Goal: Task Accomplishment & Management: Manage account settings

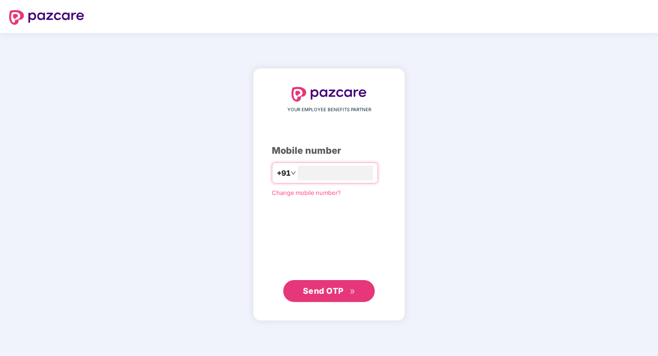
type input "**********"
click at [331, 295] on span "Send OTP" at bounding box center [329, 290] width 53 height 13
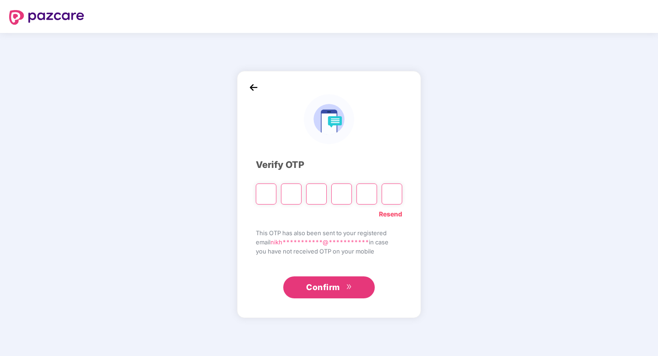
type input "*"
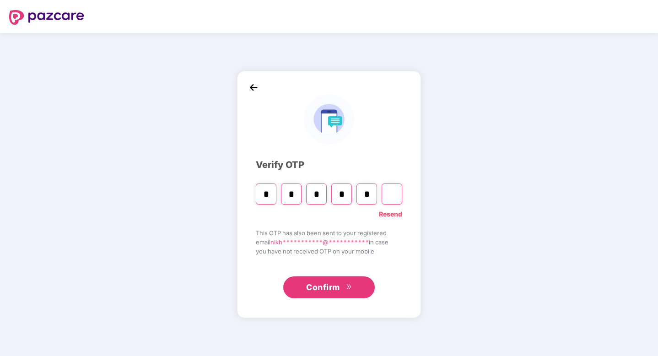
type input "*"
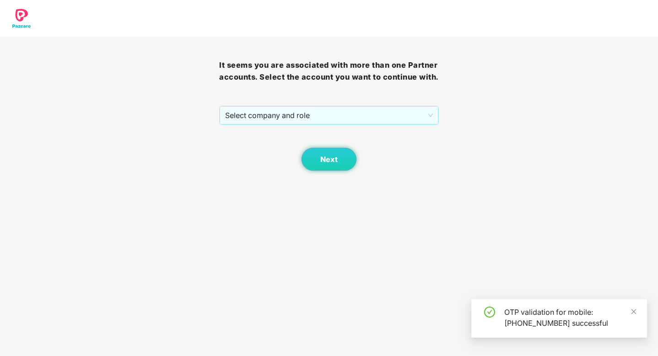
click at [341, 130] on div "Next" at bounding box center [328, 148] width 219 height 46
click at [346, 122] on span "Select company and role" at bounding box center [328, 115] width 207 height 17
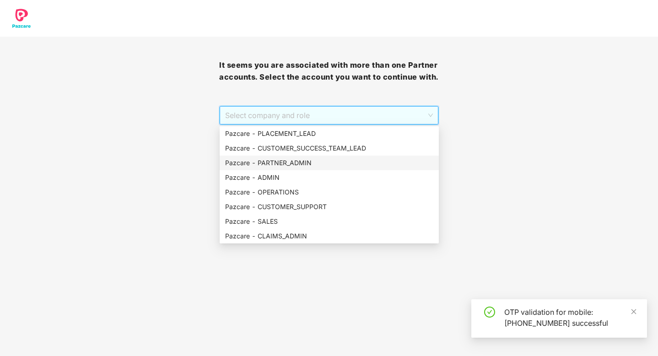
click at [295, 163] on div "Pazcare - PARTNER_ADMIN" at bounding box center [329, 163] width 208 height 10
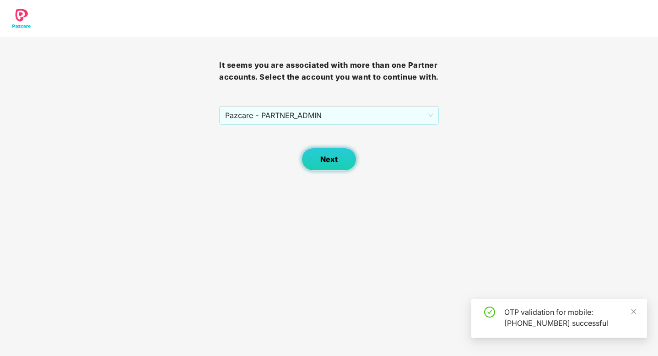
click at [311, 157] on button "Next" at bounding box center [328, 159] width 55 height 23
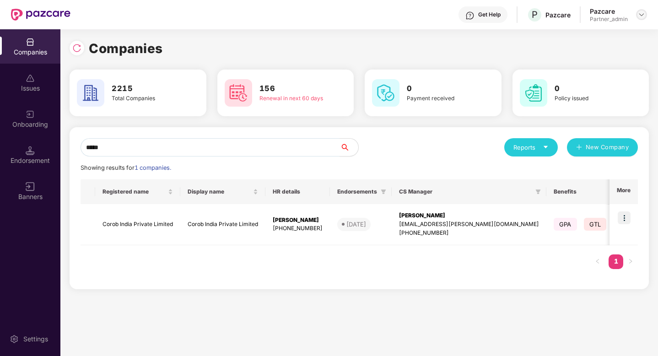
click at [639, 12] on img at bounding box center [640, 14] width 7 height 7
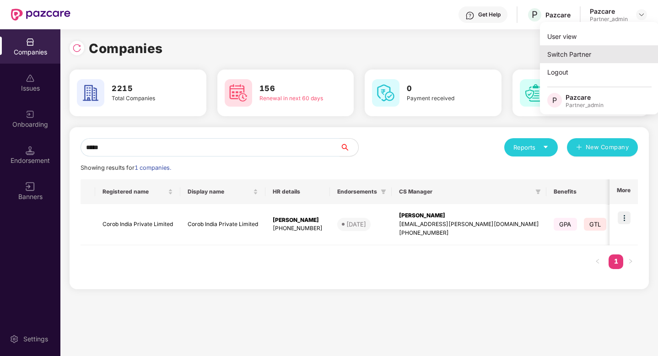
click at [611, 52] on div "Switch Partner" at bounding box center [599, 54] width 119 height 18
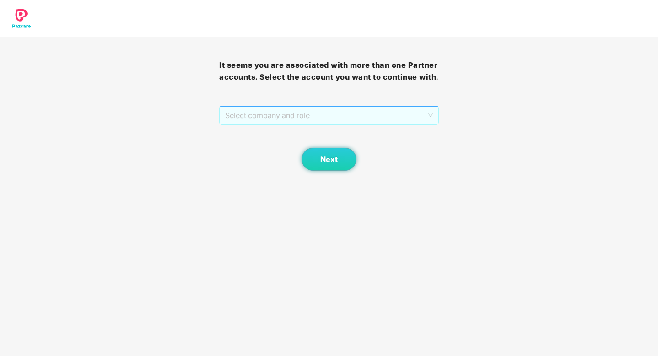
click at [327, 119] on span "Select company and role" at bounding box center [328, 115] width 207 height 17
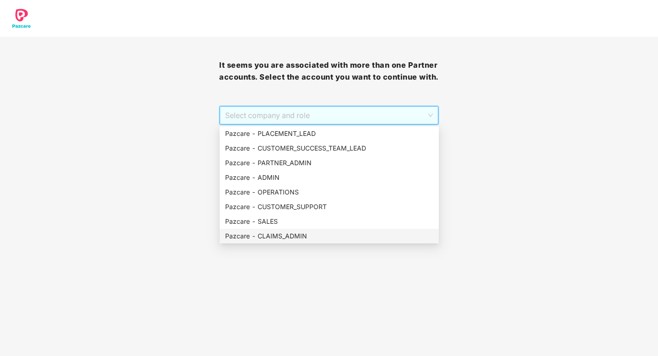
click at [288, 233] on div "Pazcare - CLAIMS_ADMIN" at bounding box center [329, 236] width 208 height 10
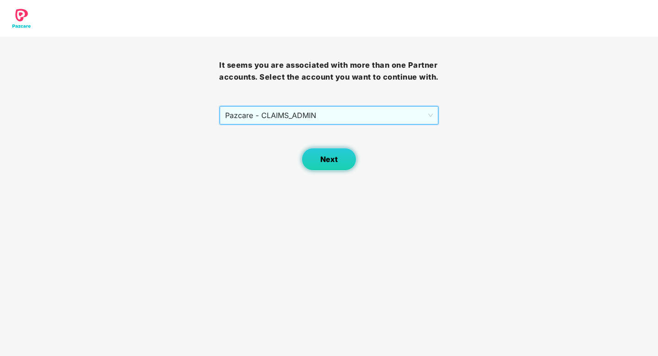
click at [319, 165] on button "Next" at bounding box center [328, 159] width 55 height 23
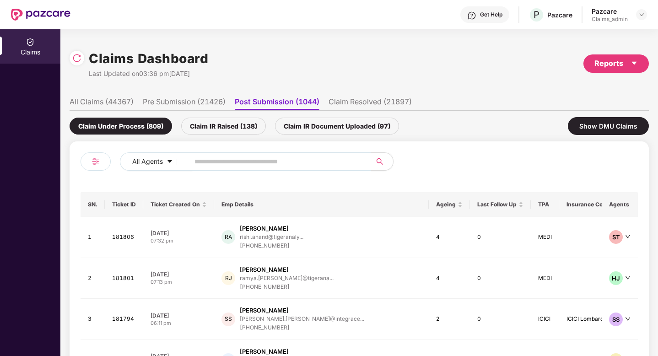
click at [136, 104] on ul "All Claims (44367) Pre Submission (21426) Post Submission (1044) Claim Resolved…" at bounding box center [359, 101] width 579 height 18
click at [126, 101] on li "All Claims (44367)" at bounding box center [102, 103] width 64 height 13
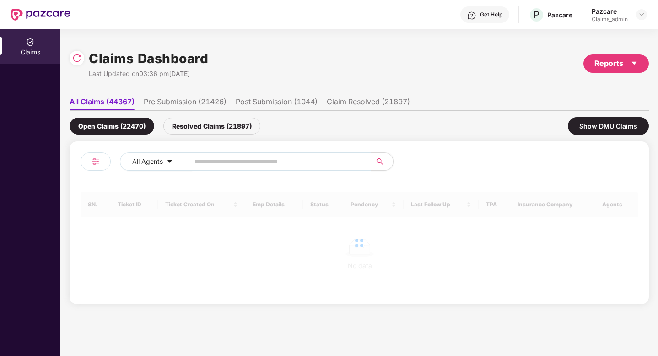
click at [200, 168] on span at bounding box center [276, 161] width 187 height 18
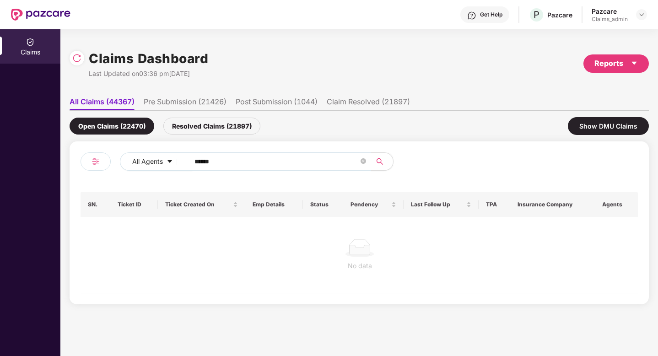
type input "******"
click at [213, 137] on div "Open Claims (22470) Resolved Claims (21897) Show DMU Claims" at bounding box center [359, 126] width 579 height 31
click at [219, 129] on div "Resolved Claims (21897)" at bounding box center [211, 126] width 97 height 17
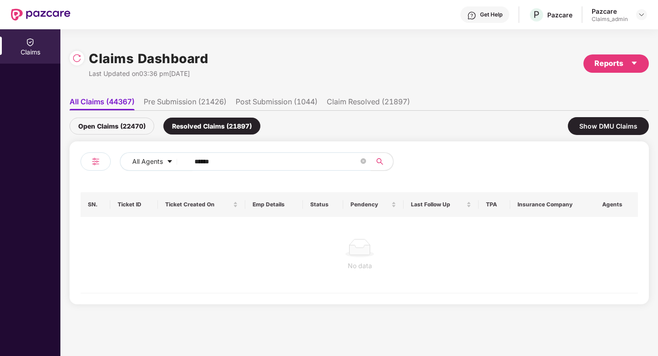
click at [184, 104] on li "Pre Submission (21426)" at bounding box center [185, 103] width 83 height 13
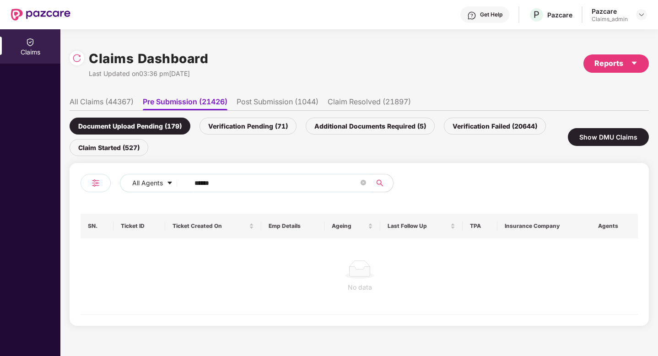
click at [247, 178] on input "******" at bounding box center [276, 183] width 164 height 14
type input "******"
click at [109, 95] on ul "All Claims (44367) Pre Submission (21426) Post Submission (1044) Claim Resolved…" at bounding box center [359, 101] width 579 height 18
click at [107, 102] on li "All Claims (44367)" at bounding box center [102, 103] width 64 height 13
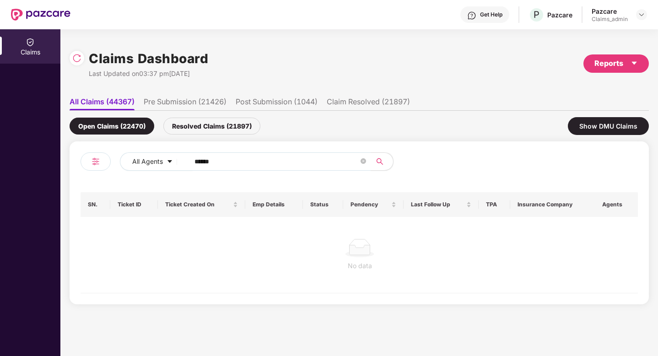
click at [229, 125] on div "Resolved Claims (21897)" at bounding box center [211, 126] width 97 height 17
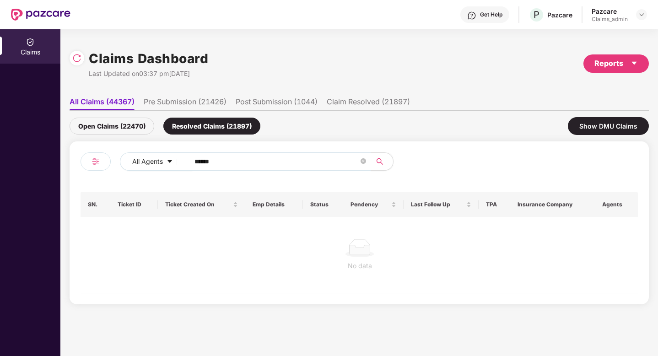
click at [115, 121] on div "Open Claims (22470)" at bounding box center [112, 126] width 85 height 17
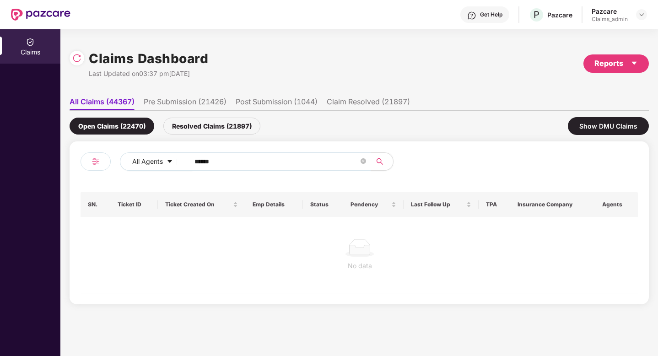
click at [205, 123] on div "Resolved Claims (21897)" at bounding box center [211, 126] width 97 height 17
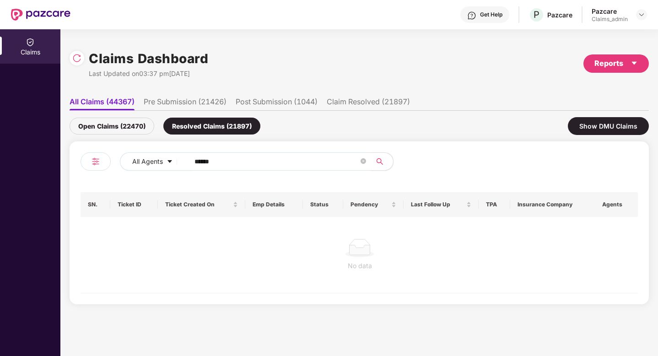
click at [139, 130] on div "Open Claims (22470)" at bounding box center [112, 126] width 85 height 17
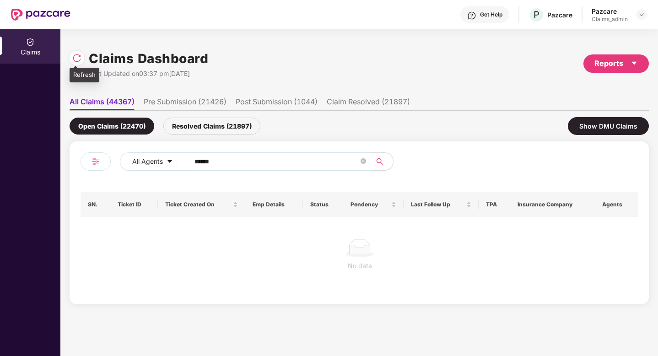
click at [77, 54] on img at bounding box center [76, 58] width 9 height 9
click at [254, 161] on input "******" at bounding box center [276, 162] width 164 height 14
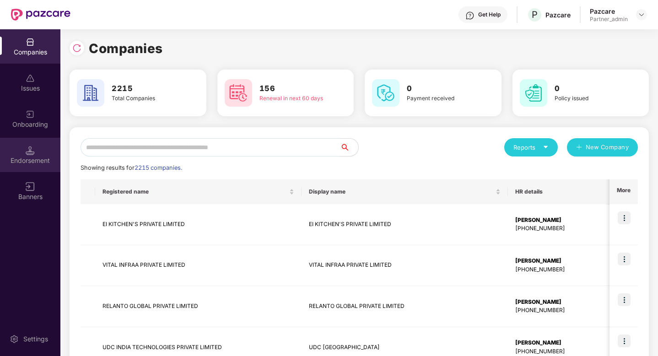
click at [34, 154] on img at bounding box center [30, 150] width 9 height 9
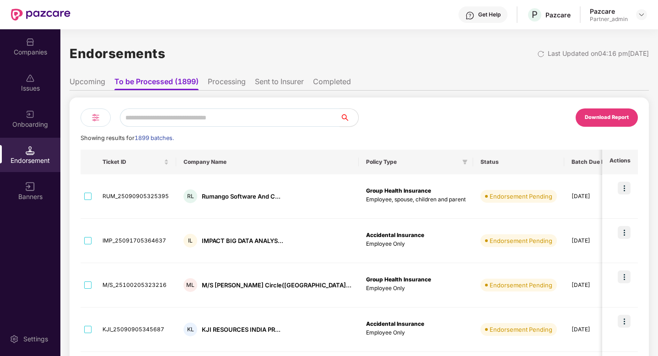
click at [604, 117] on div "Download Report" at bounding box center [606, 117] width 44 height 8
click at [32, 50] on div "Companies" at bounding box center [30, 52] width 60 height 9
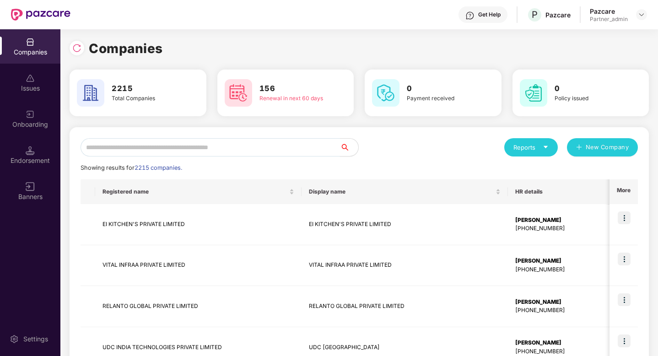
click at [200, 153] on input "text" at bounding box center [209, 147] width 259 height 18
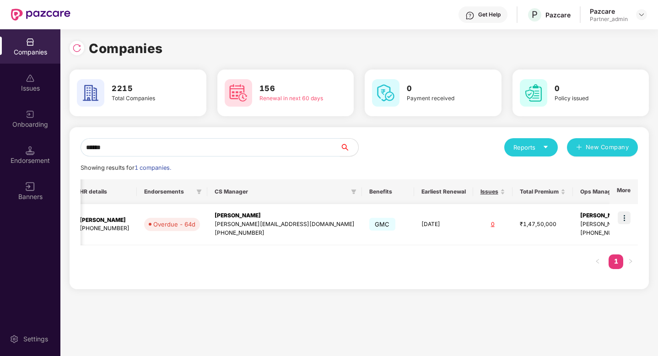
scroll to position [0, 318]
type input "******"
click at [622, 215] on img at bounding box center [623, 217] width 13 height 13
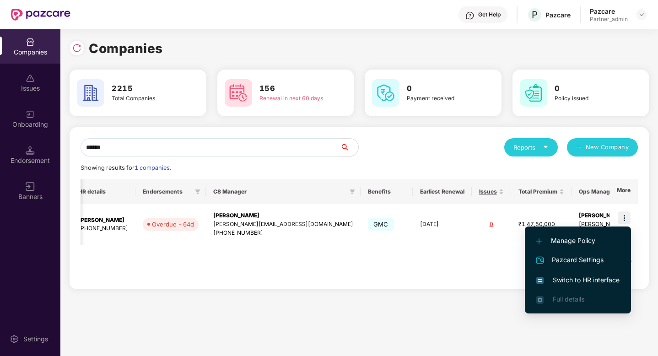
click at [574, 278] on span "Switch to HR interface" at bounding box center [577, 280] width 83 height 10
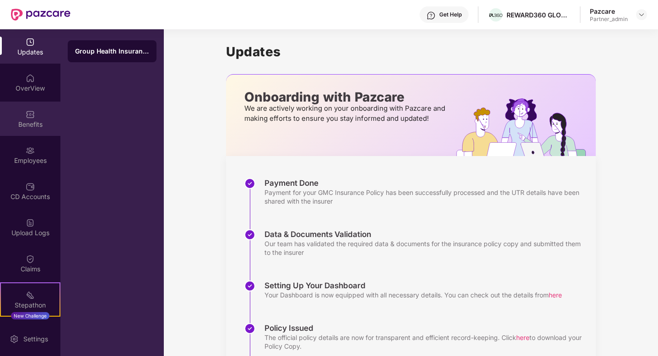
click at [26, 116] on img at bounding box center [30, 114] width 9 height 9
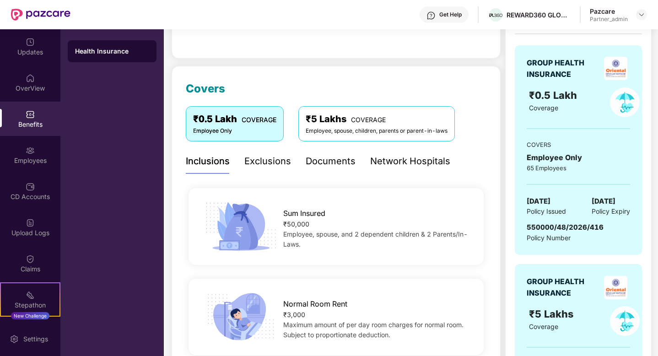
scroll to position [109, 0]
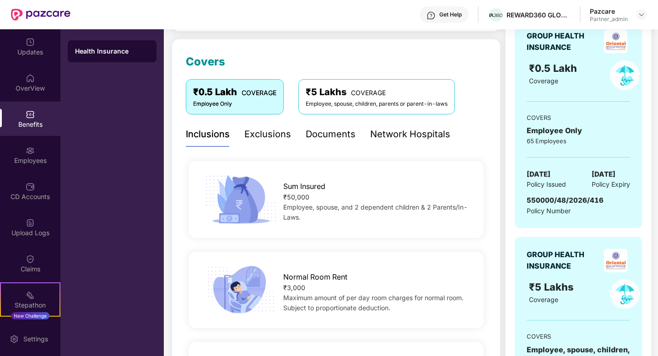
click at [343, 137] on div "Documents" at bounding box center [330, 134] width 50 height 14
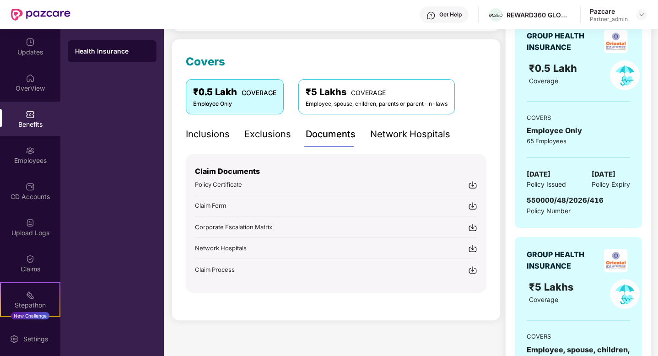
click at [230, 182] on span "Policy Certificate" at bounding box center [218, 184] width 47 height 7
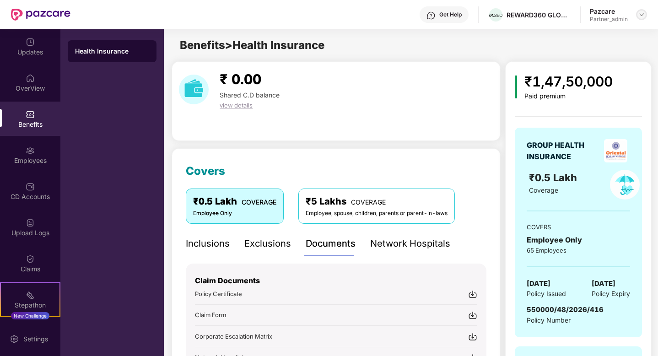
click at [642, 18] on img at bounding box center [640, 14] width 7 height 7
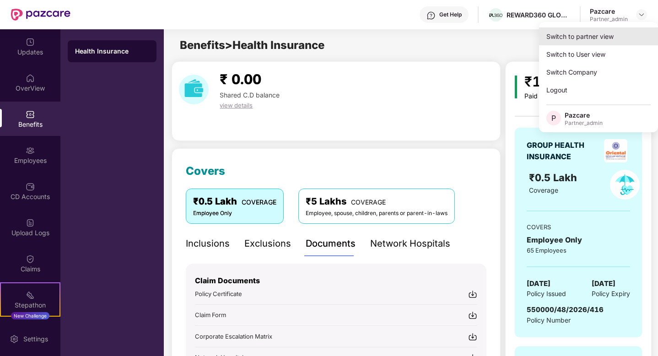
click at [611, 37] on div "Switch to partner view" at bounding box center [598, 36] width 119 height 18
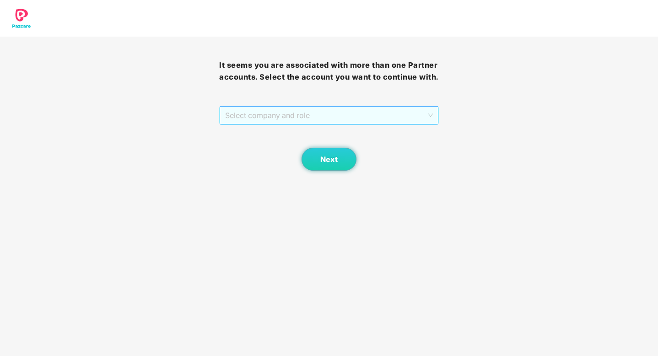
click at [392, 120] on span "Select company and role" at bounding box center [328, 115] width 207 height 17
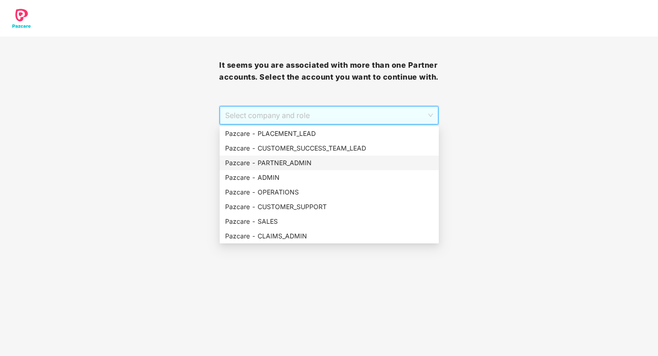
click at [279, 165] on div "Pazcare - PARTNER_ADMIN" at bounding box center [329, 163] width 208 height 10
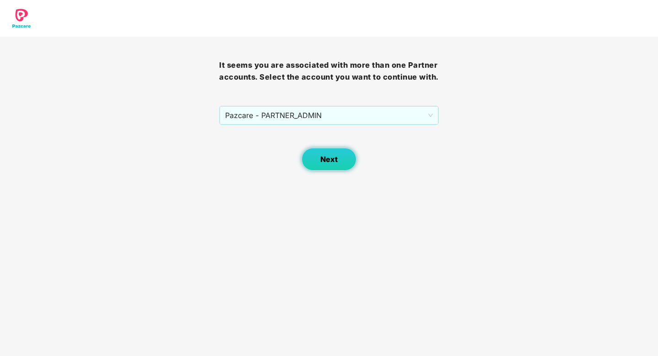
click at [326, 152] on button "Next" at bounding box center [328, 159] width 55 height 23
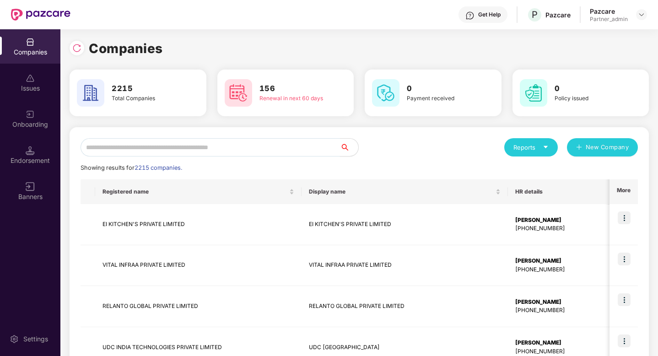
click at [245, 152] on input "text" at bounding box center [209, 147] width 259 height 18
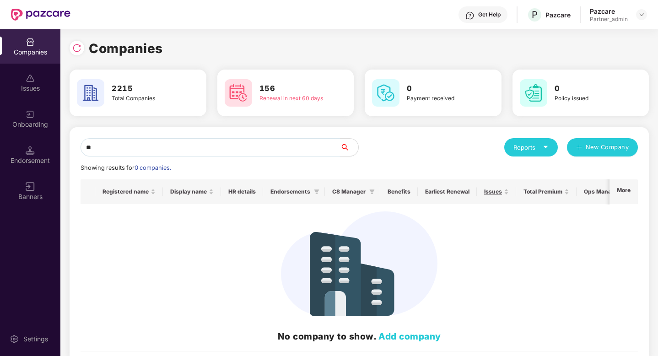
type input "*"
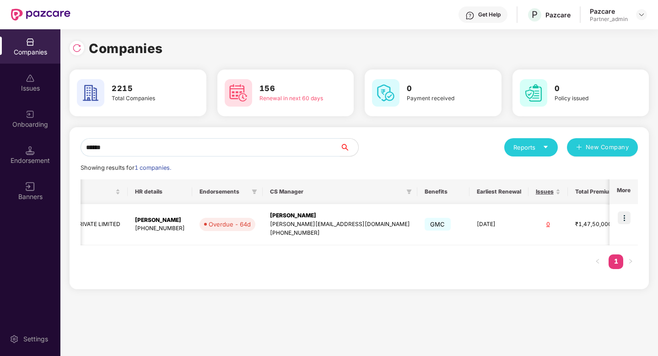
scroll to position [0, 265]
type input "******"
click at [310, 200] on th "CS Manager" at bounding box center [336, 191] width 155 height 25
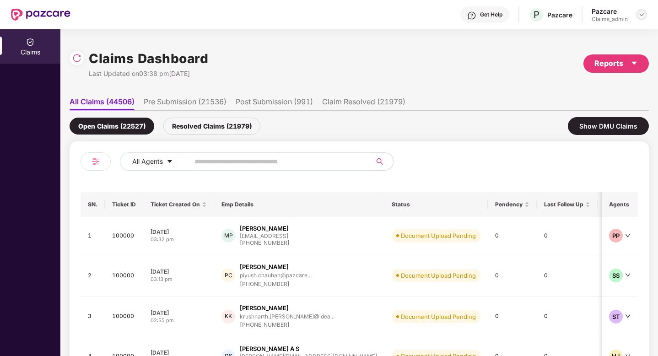
click at [642, 14] on img at bounding box center [640, 14] width 7 height 7
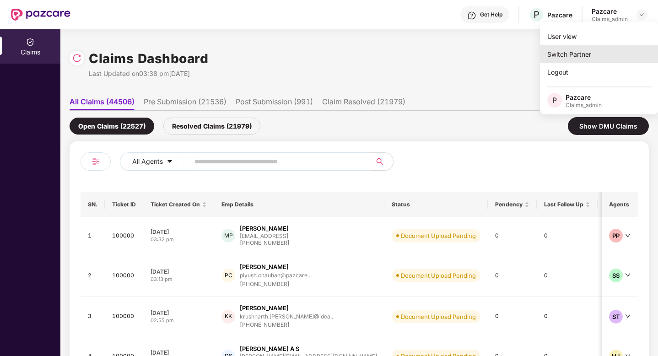
click at [562, 48] on div "Switch Partner" at bounding box center [599, 54] width 119 height 18
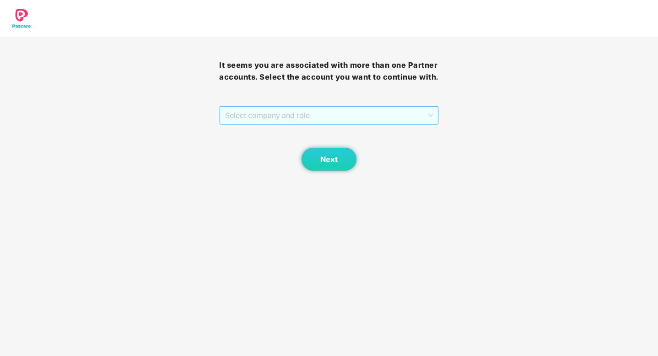
click at [236, 115] on span "Select company and role" at bounding box center [328, 115] width 207 height 17
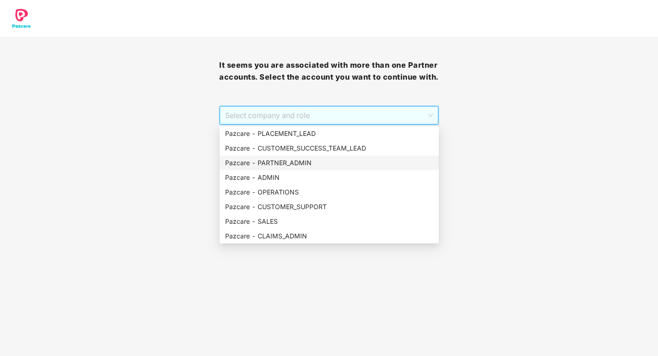
click at [284, 165] on div "Pazcare - PARTNER_ADMIN" at bounding box center [329, 163] width 208 height 10
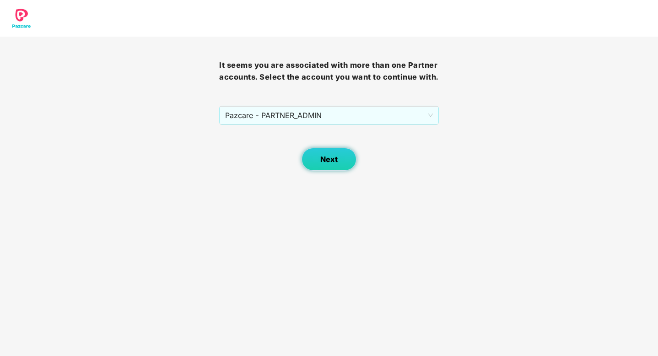
click at [335, 166] on button "Next" at bounding box center [328, 159] width 55 height 23
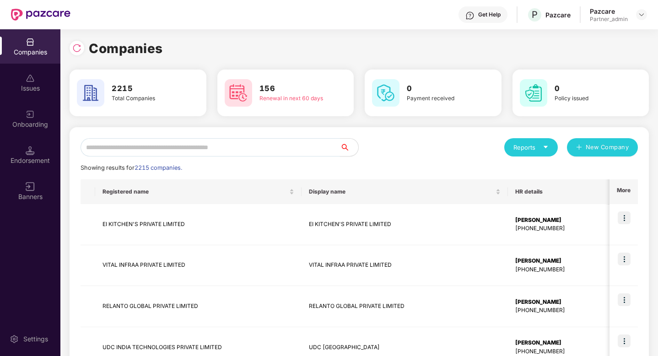
click at [204, 147] on input "text" at bounding box center [209, 147] width 259 height 18
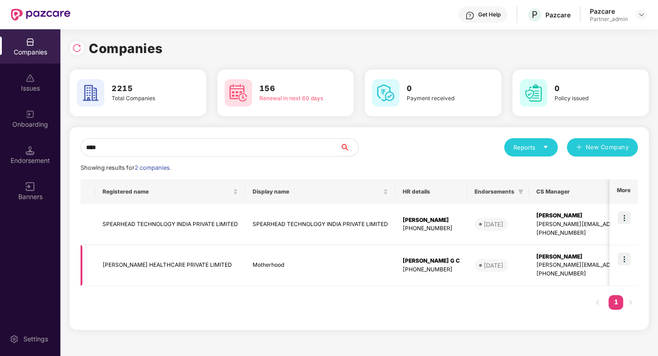
type input "****"
click at [626, 259] on img at bounding box center [623, 258] width 13 height 13
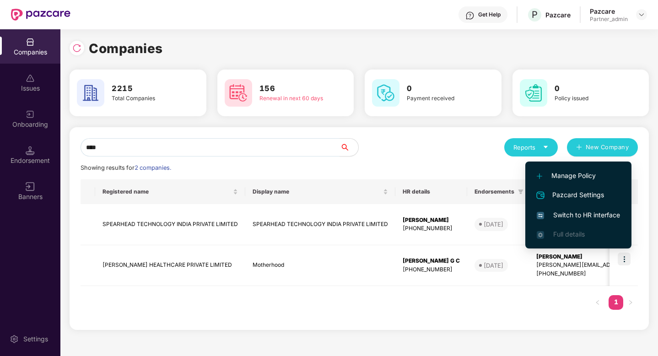
click at [579, 214] on span "Switch to HR interface" at bounding box center [577, 215] width 83 height 10
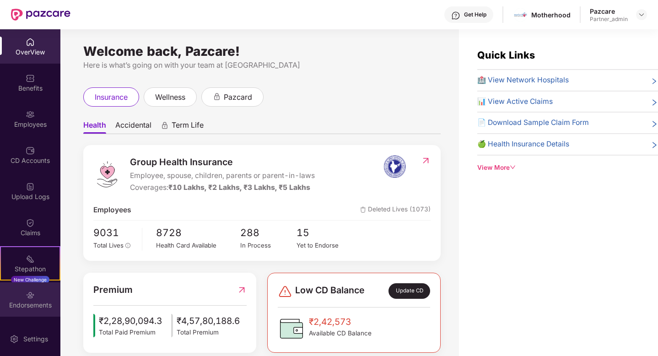
click at [20, 293] on div "Endorsements" at bounding box center [30, 299] width 60 height 34
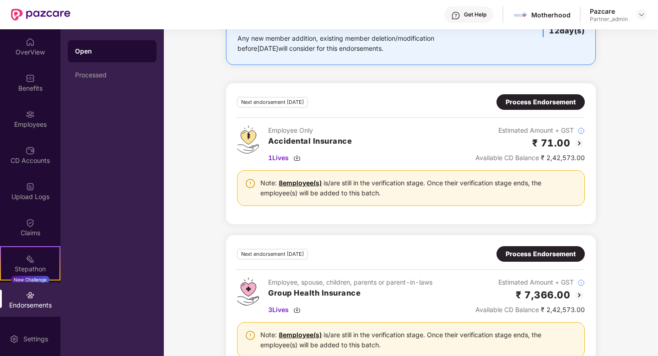
scroll to position [107, 0]
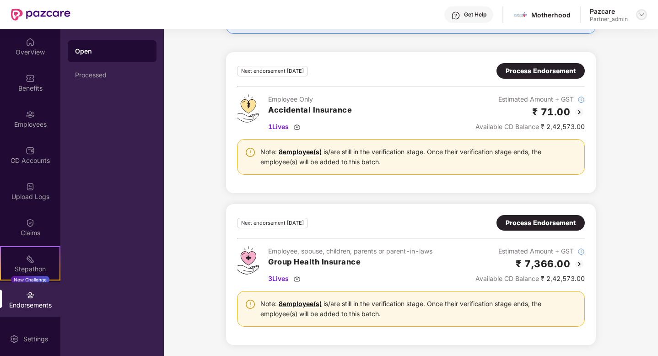
click at [645, 14] on div at bounding box center [641, 14] width 11 height 11
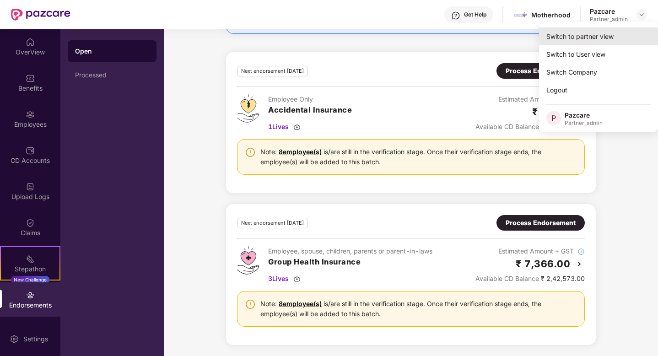
click at [597, 33] on div "Switch to partner view" at bounding box center [598, 36] width 119 height 18
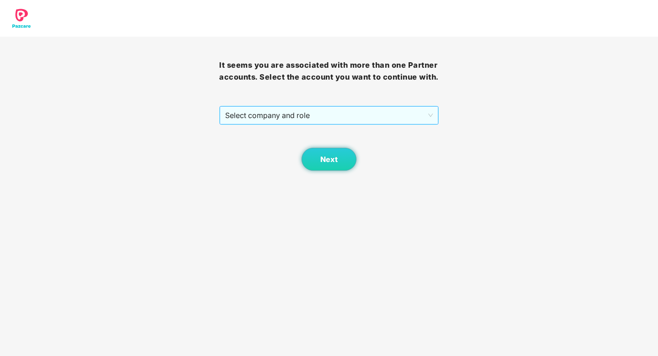
click at [245, 118] on span "Select company and role" at bounding box center [328, 115] width 207 height 17
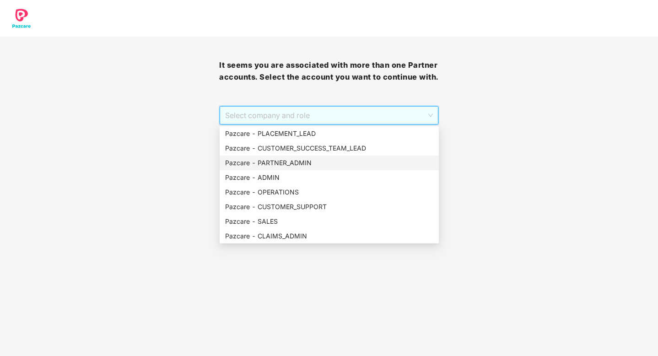
click at [292, 164] on div "Pazcare - PARTNER_ADMIN" at bounding box center [329, 163] width 208 height 10
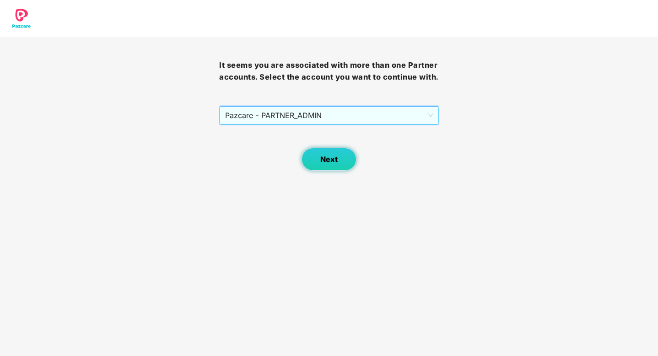
click at [313, 164] on button "Next" at bounding box center [328, 159] width 55 height 23
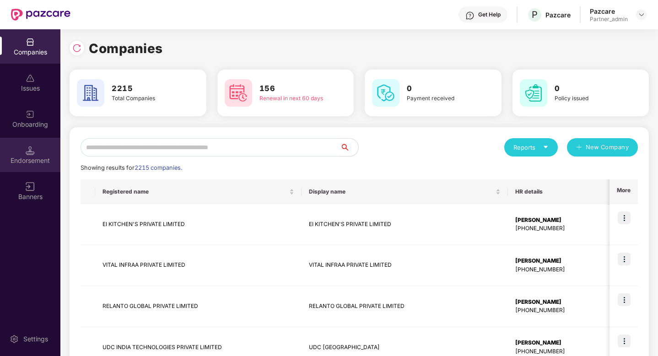
click at [40, 157] on div "Endorsement" at bounding box center [30, 160] width 60 height 9
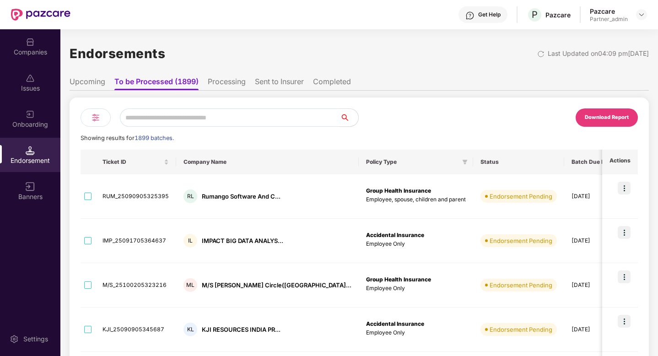
click at [98, 118] on img at bounding box center [95, 117] width 11 height 11
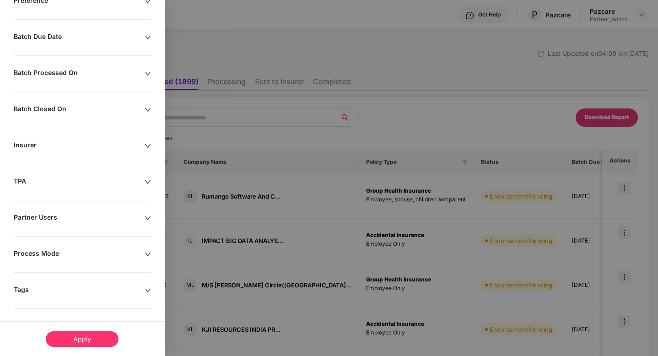
scroll to position [194, 0]
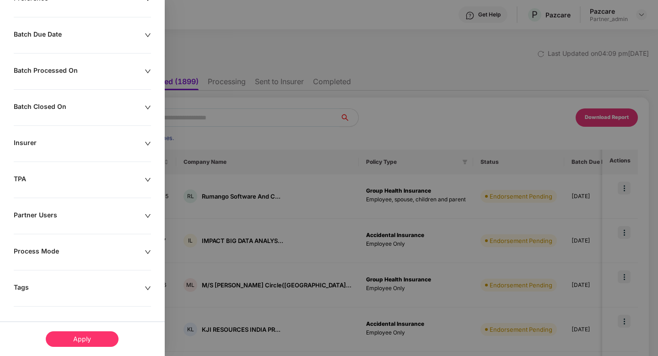
click at [231, 120] on div at bounding box center [329, 178] width 658 height 356
click at [244, 117] on div at bounding box center [329, 178] width 658 height 356
click at [222, 21] on div at bounding box center [329, 178] width 658 height 356
click at [205, 15] on div at bounding box center [329, 178] width 658 height 356
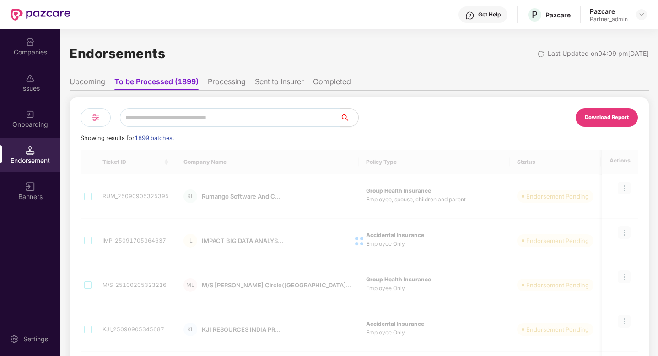
click at [201, 115] on input "text" at bounding box center [230, 117] width 220 height 18
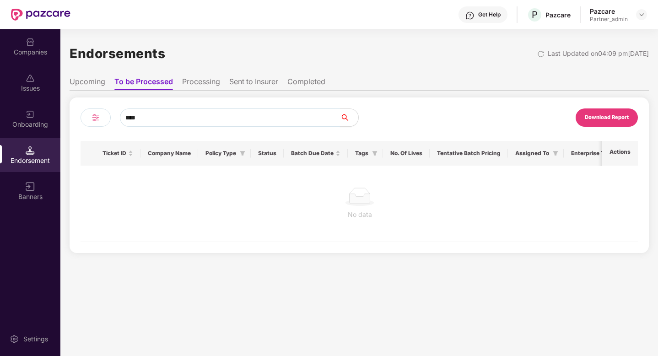
type input "****"
click at [198, 81] on li "Processing" at bounding box center [201, 83] width 38 height 13
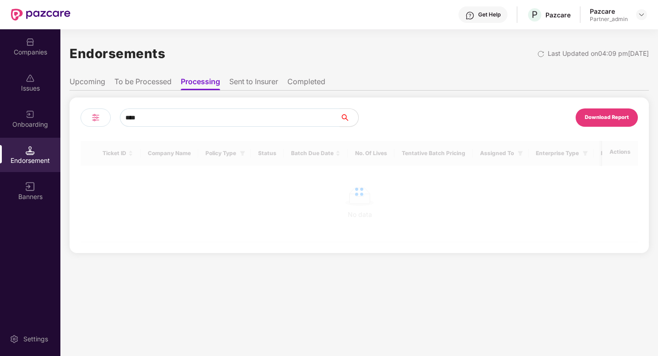
click at [263, 84] on li "Sent to Insurer" at bounding box center [253, 83] width 49 height 13
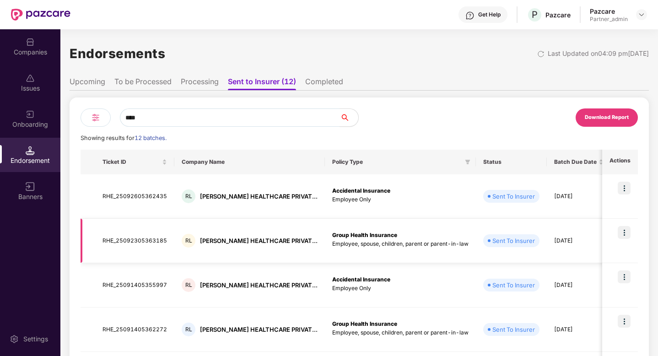
scroll to position [306, 0]
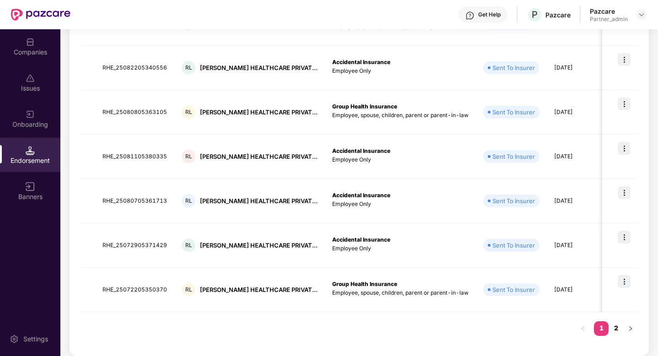
click at [612, 331] on link "2" at bounding box center [615, 328] width 15 height 14
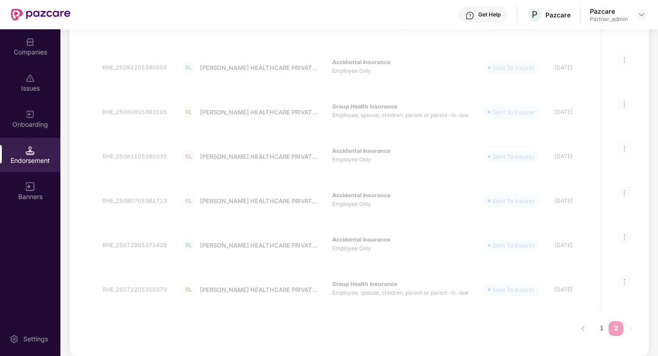
scroll to position [0, 0]
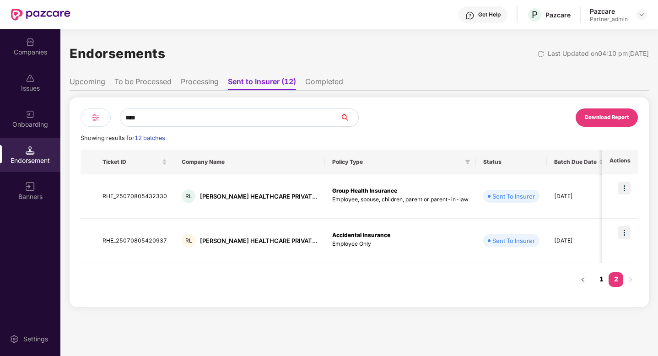
click at [603, 277] on link "1" at bounding box center [601, 279] width 15 height 14
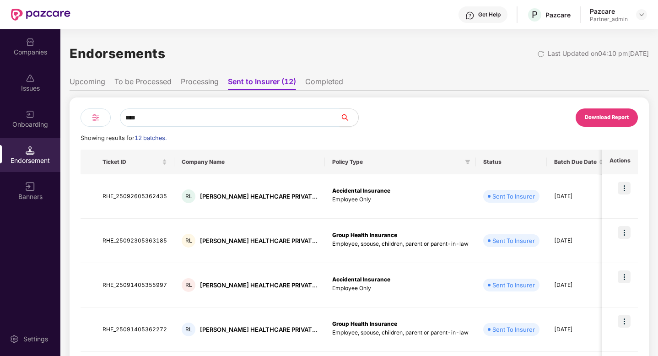
click at [199, 83] on li "Processing" at bounding box center [200, 83] width 38 height 13
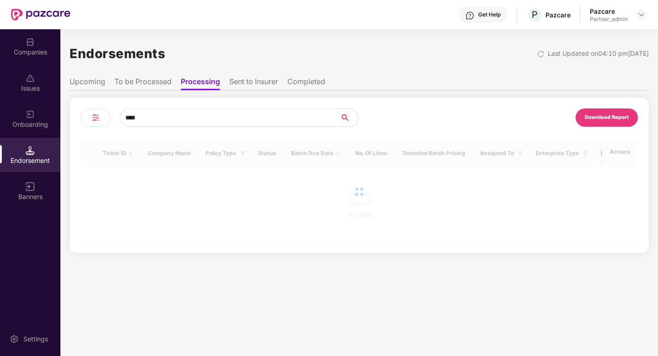
click at [156, 77] on li "To be Processed" at bounding box center [142, 83] width 57 height 13
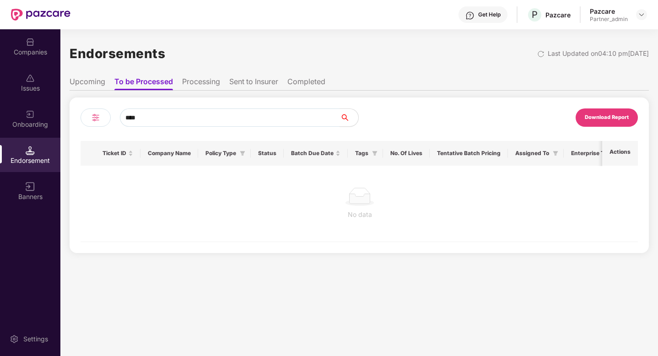
click at [86, 81] on li "Upcoming" at bounding box center [88, 83] width 36 height 13
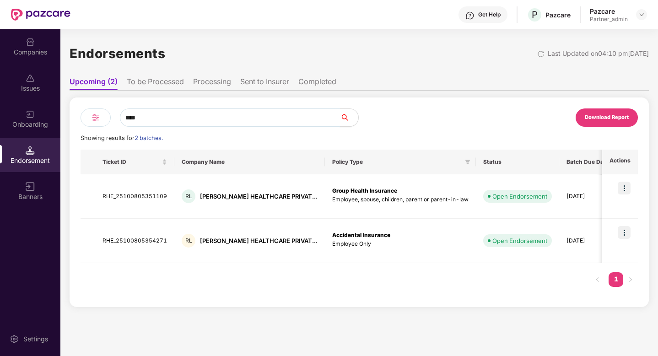
click at [201, 118] on input "****" at bounding box center [230, 117] width 220 height 18
type input "*"
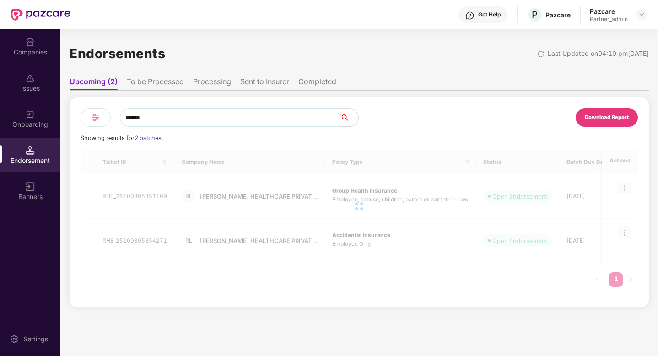
type input "******"
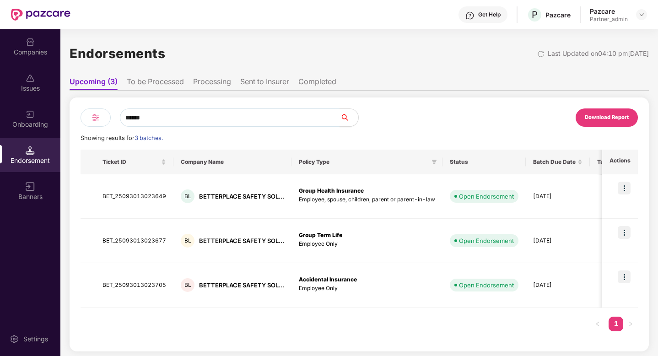
click at [168, 84] on li "To be Processed" at bounding box center [155, 83] width 57 height 13
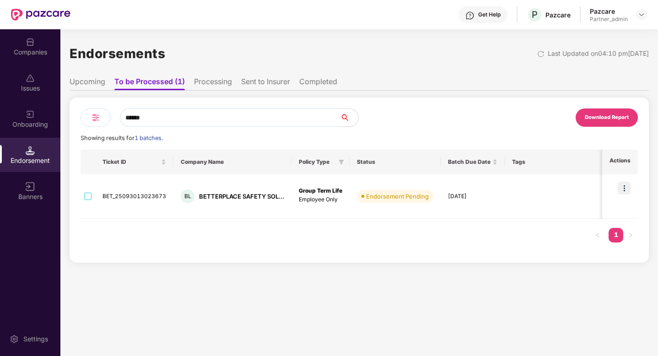
click at [173, 118] on input "******" at bounding box center [230, 117] width 220 height 18
click at [163, 124] on input "******" at bounding box center [230, 117] width 220 height 18
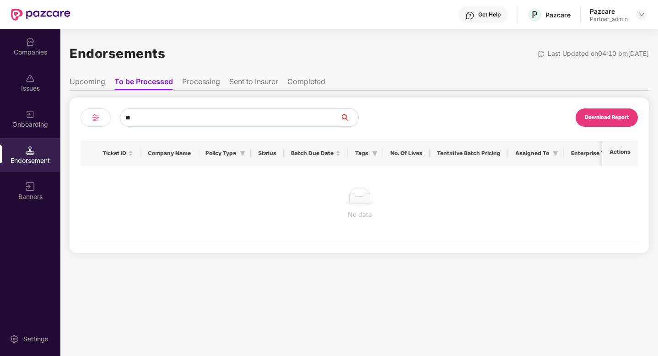
type input "*"
